Goal: Task Accomplishment & Management: Use online tool/utility

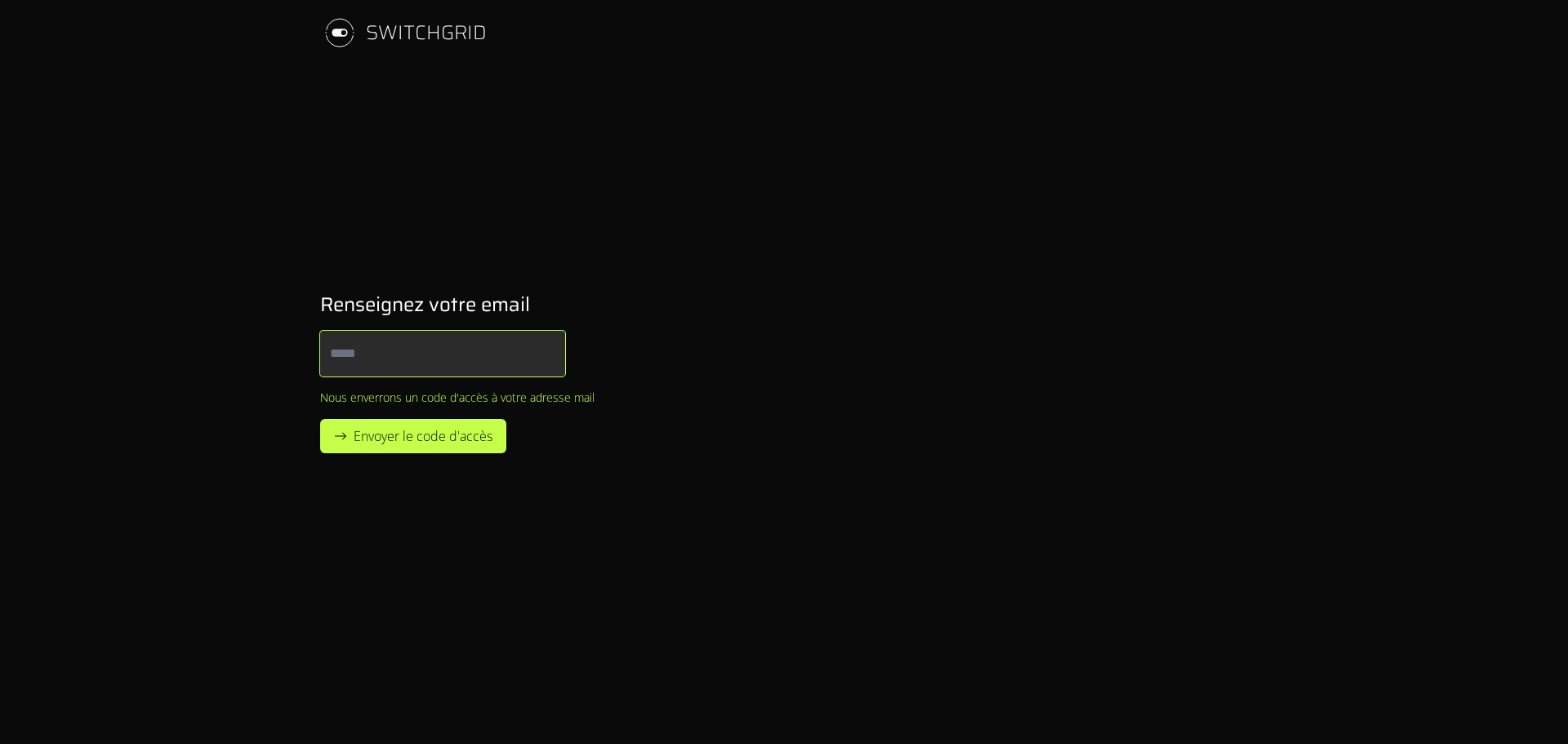
click at [412, 370] on input "Email" at bounding box center [443, 353] width 245 height 46
type input "**********"
click at [419, 436] on span "Envoyer le code d'accès" at bounding box center [423, 436] width 139 height 20
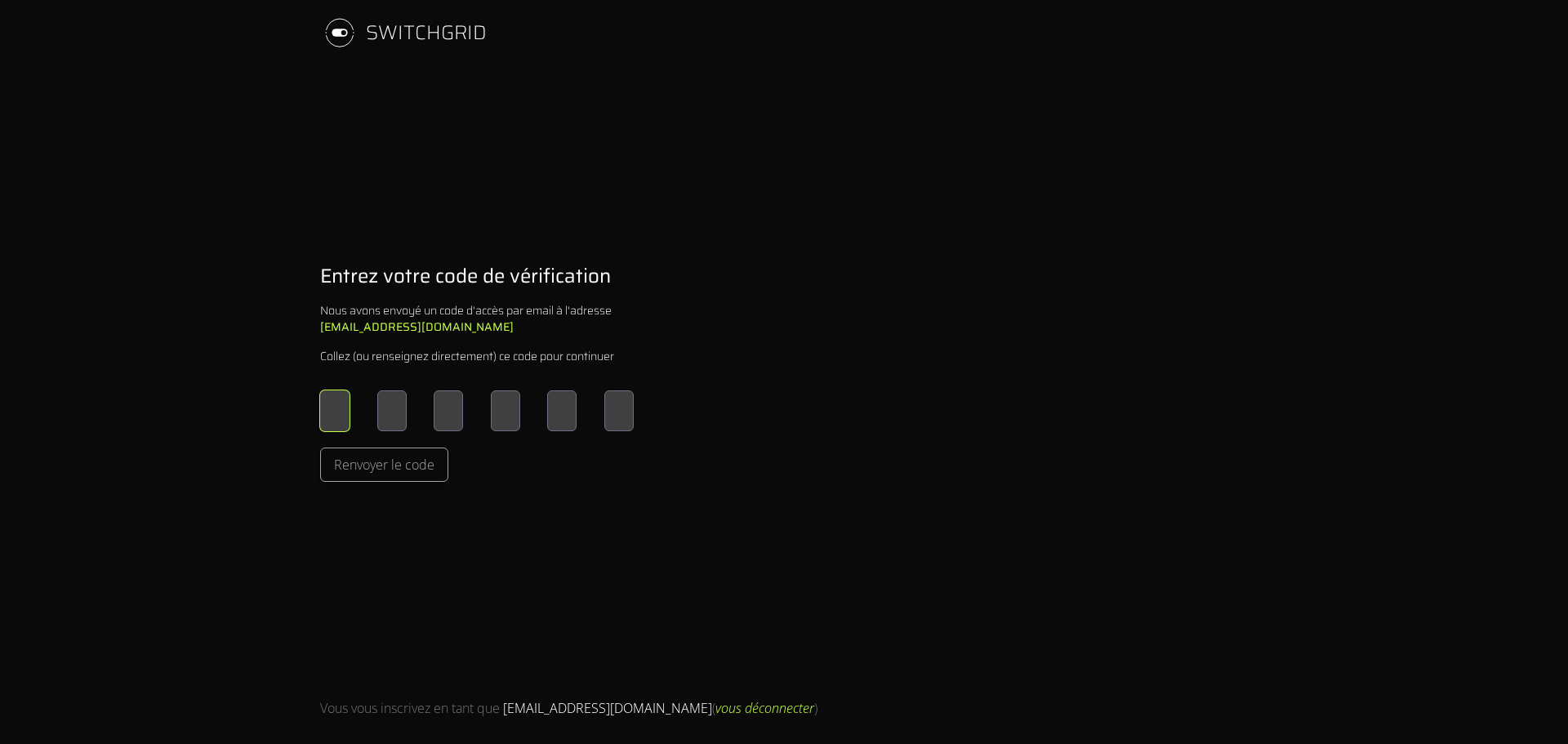
click at [340, 415] on input "Please enter OTP character 1" at bounding box center [335, 410] width 29 height 41
type input "*"
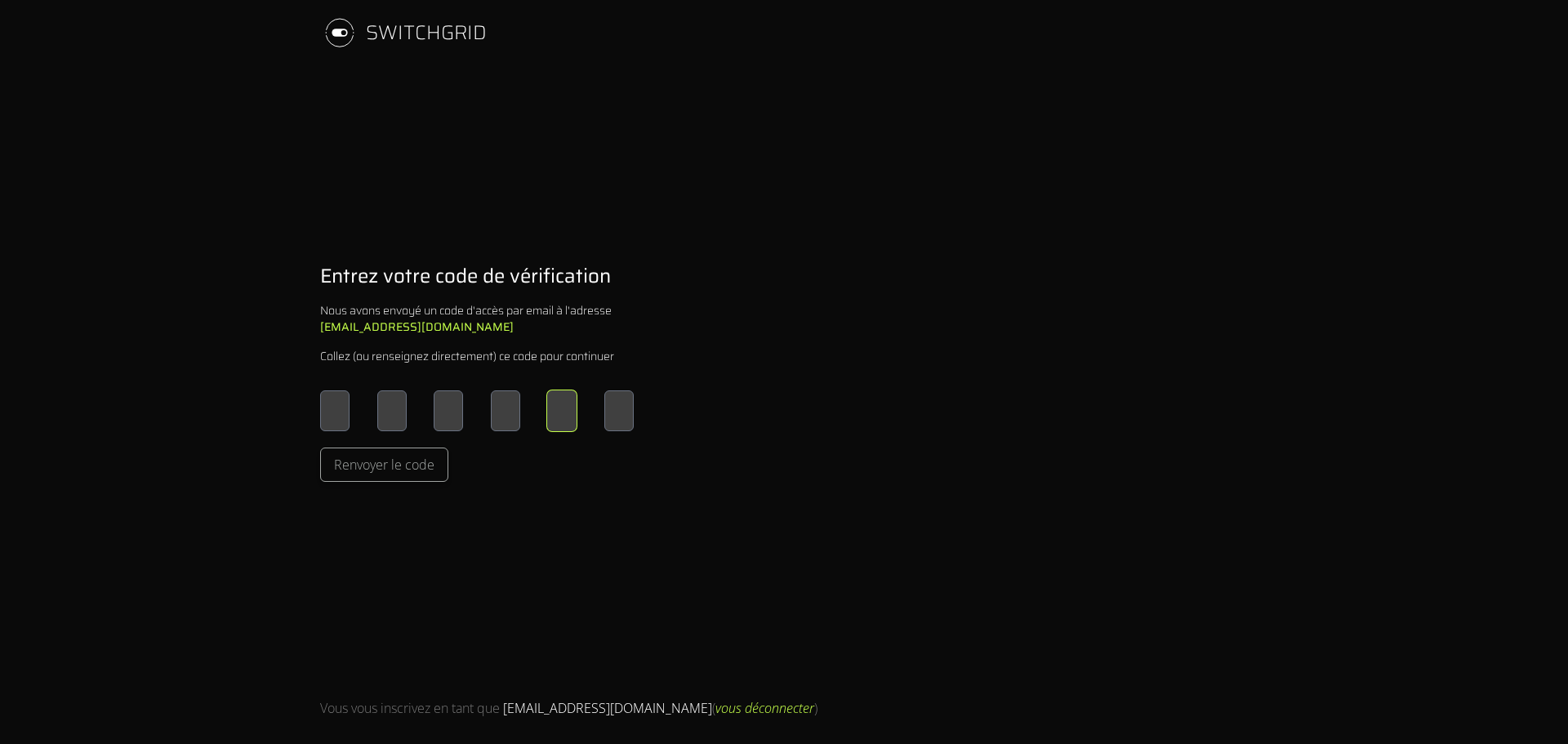
type input "*"
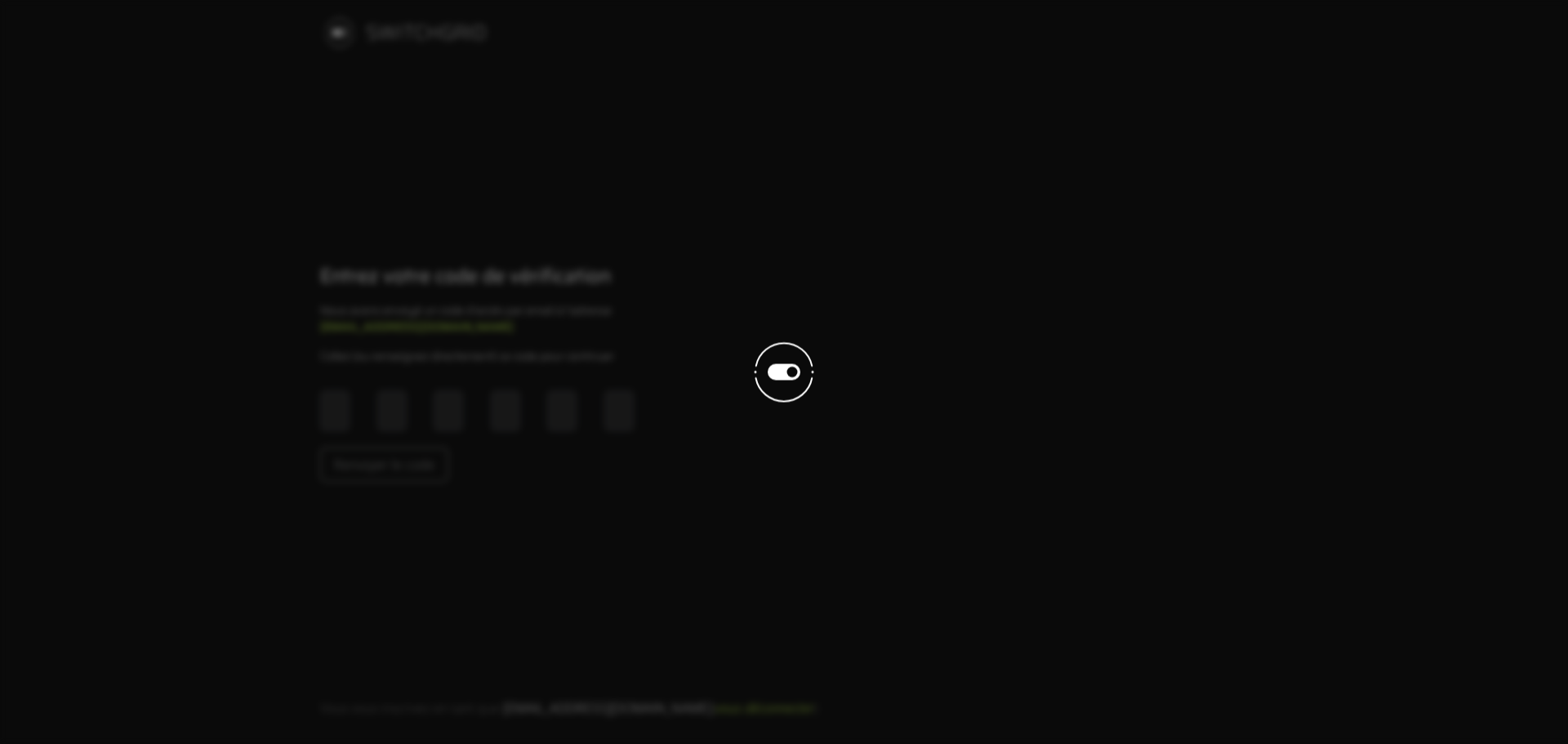
scroll to position [1, 0]
